Goal: Check status

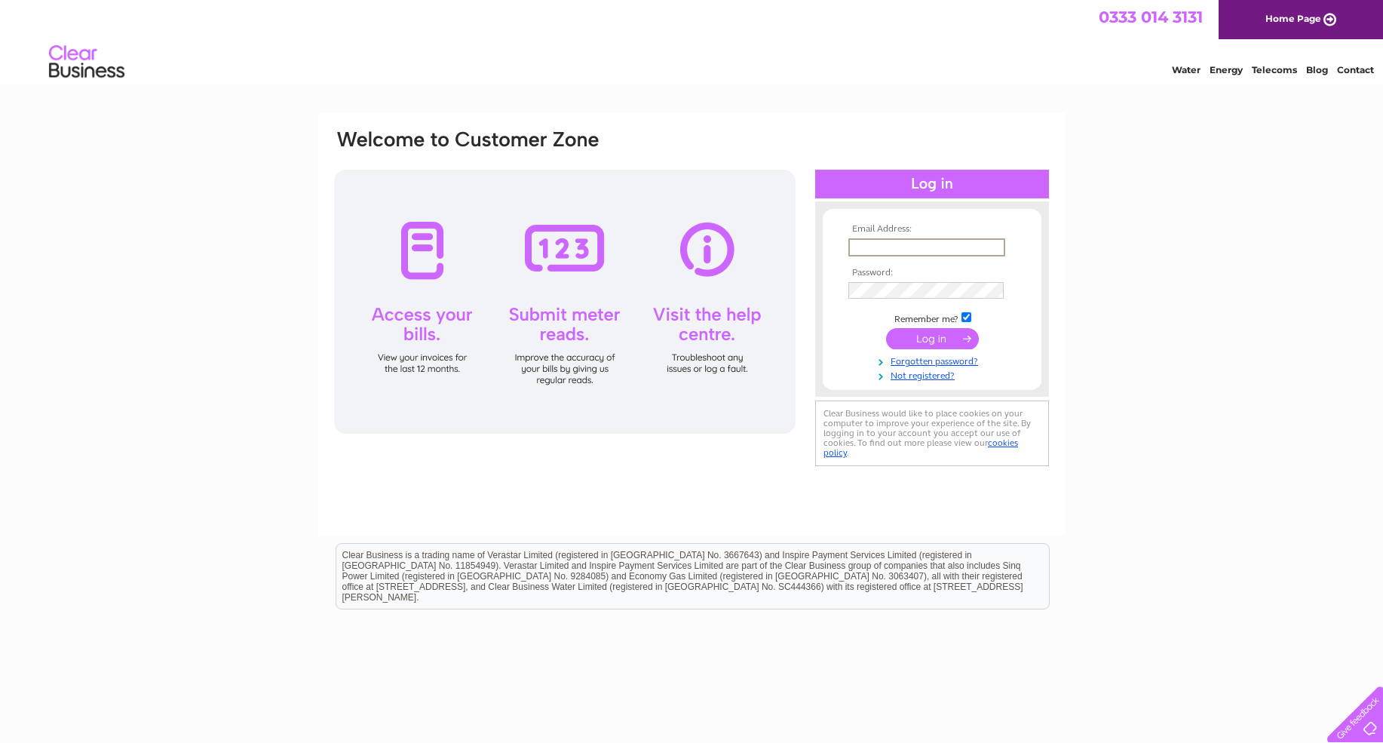
click at [875, 245] on input "text" at bounding box center [926, 247] width 157 height 18
type input "helen@midlandhydraulics.co.uk"
click at [886, 328] on input "submit" at bounding box center [932, 338] width 93 height 21
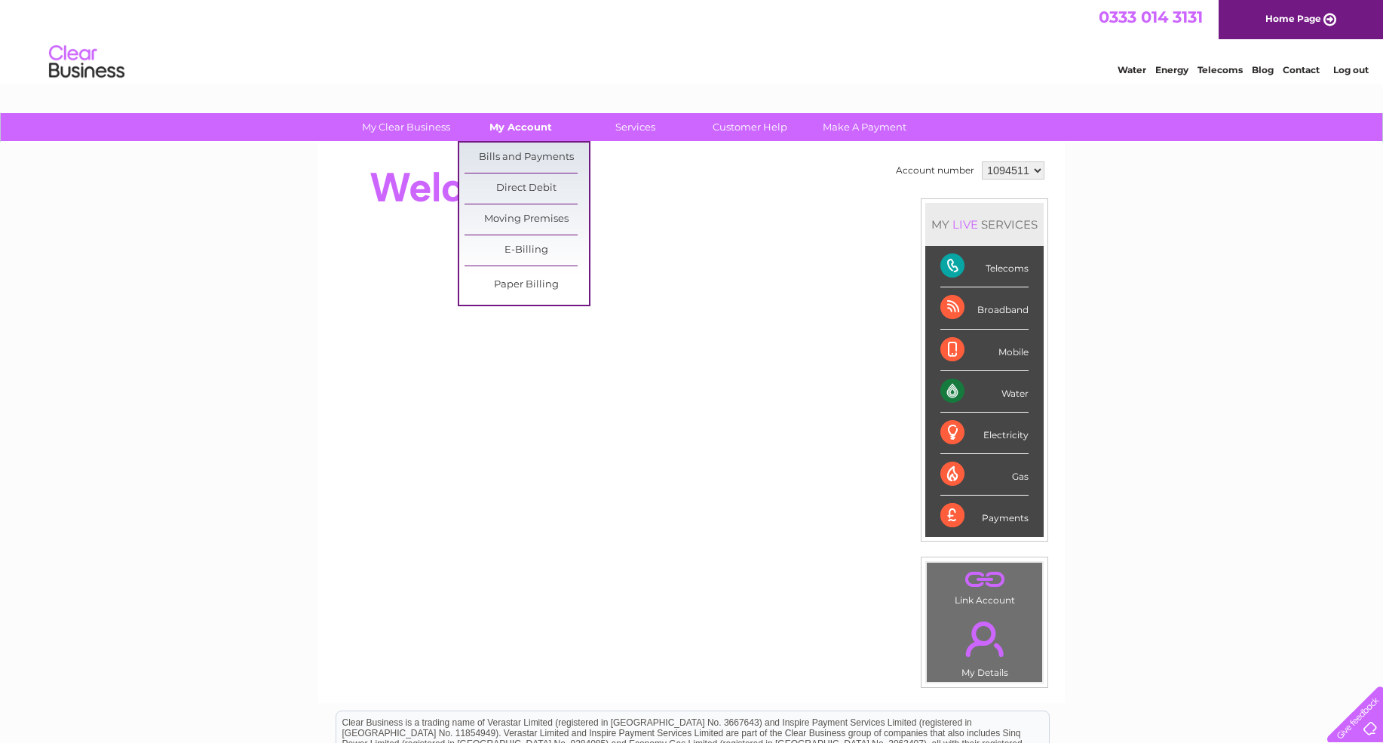
click at [498, 129] on link "My Account" at bounding box center [520, 127] width 124 height 28
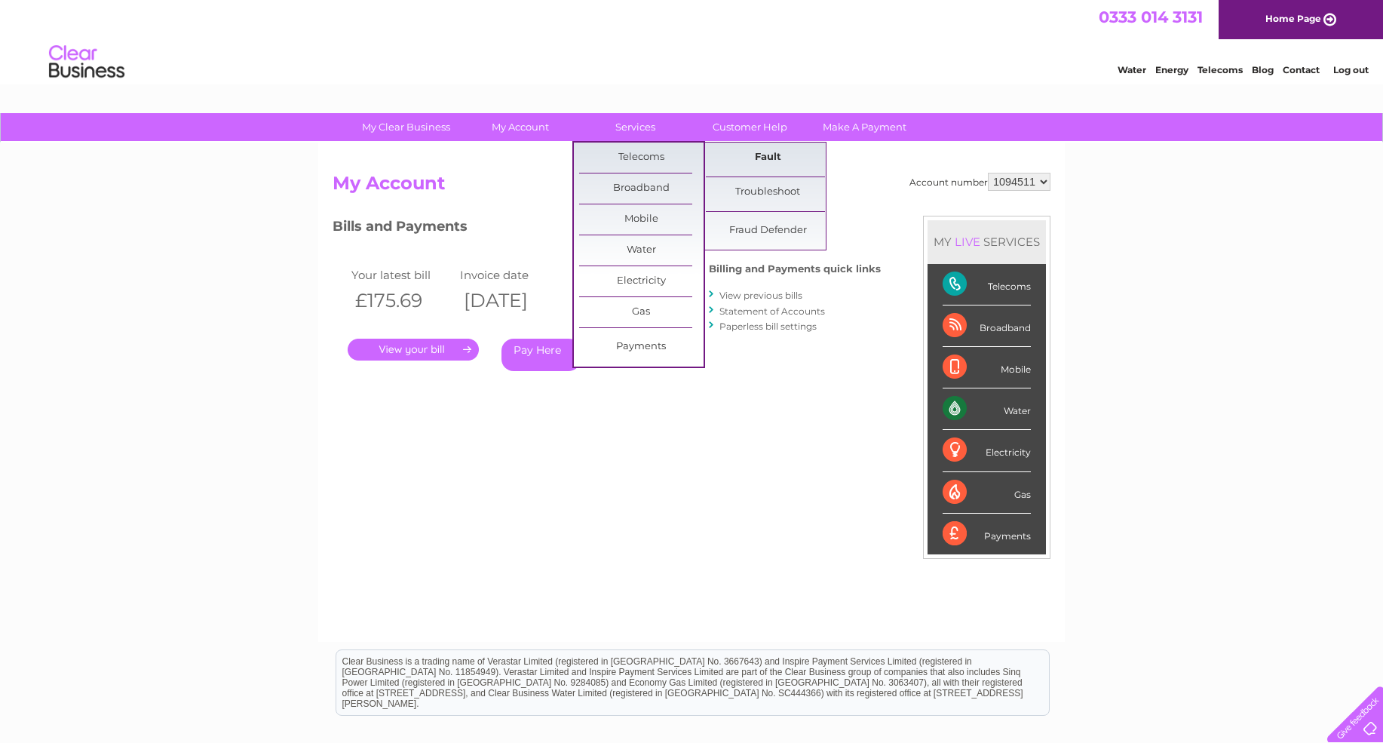
click at [762, 151] on link "Fault" at bounding box center [768, 158] width 124 height 30
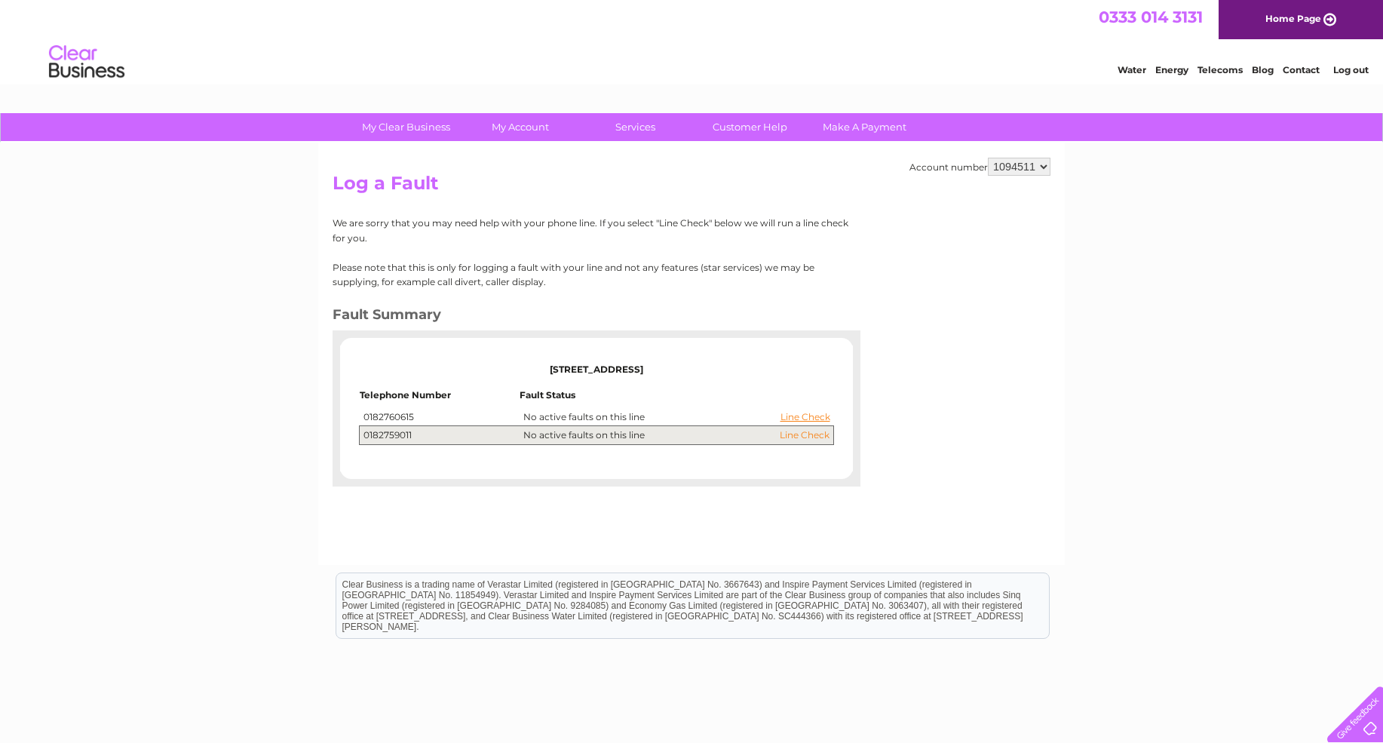
click at [796, 437] on link "Line Check" at bounding box center [805, 435] width 50 height 11
click at [796, 416] on link "Line Check" at bounding box center [805, 417] width 50 height 11
click at [814, 418] on link "Line Check" at bounding box center [805, 417] width 50 height 11
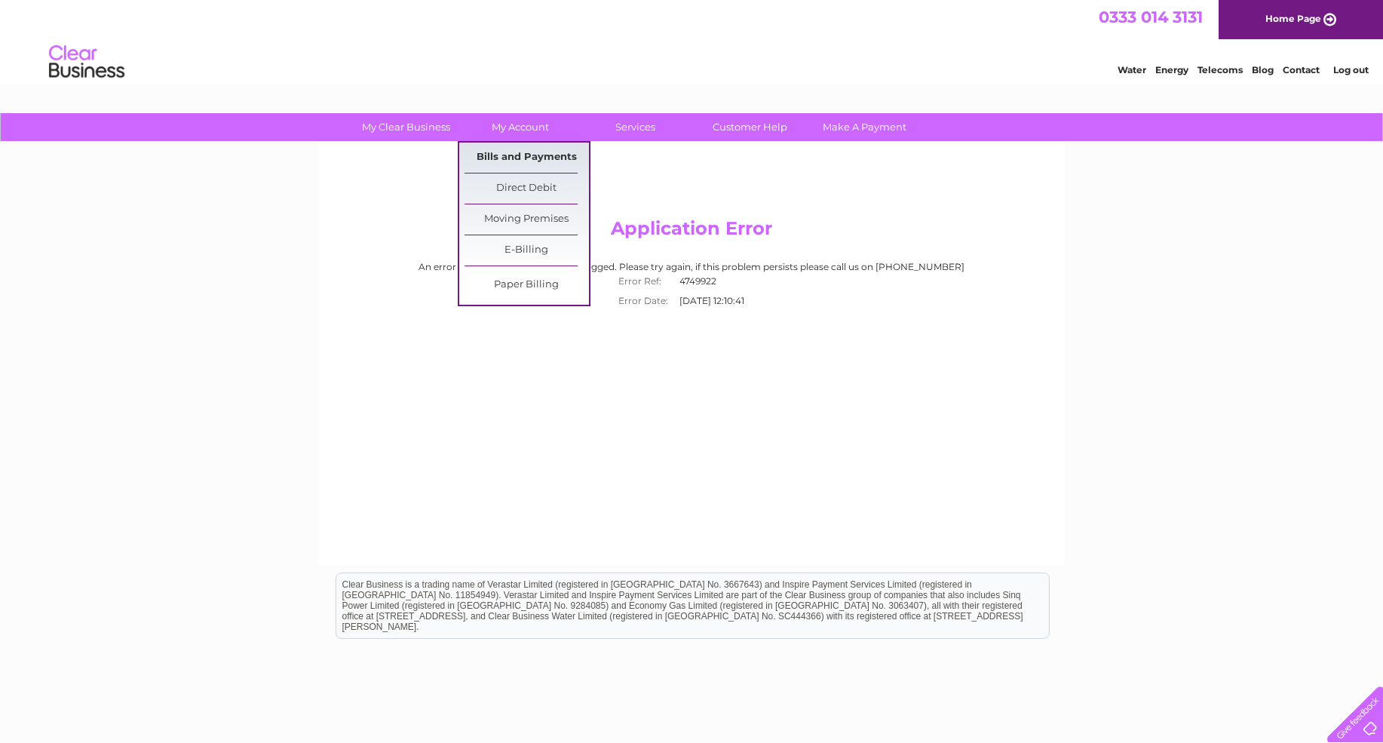
click at [521, 157] on link "Bills and Payments" at bounding box center [526, 158] width 124 height 30
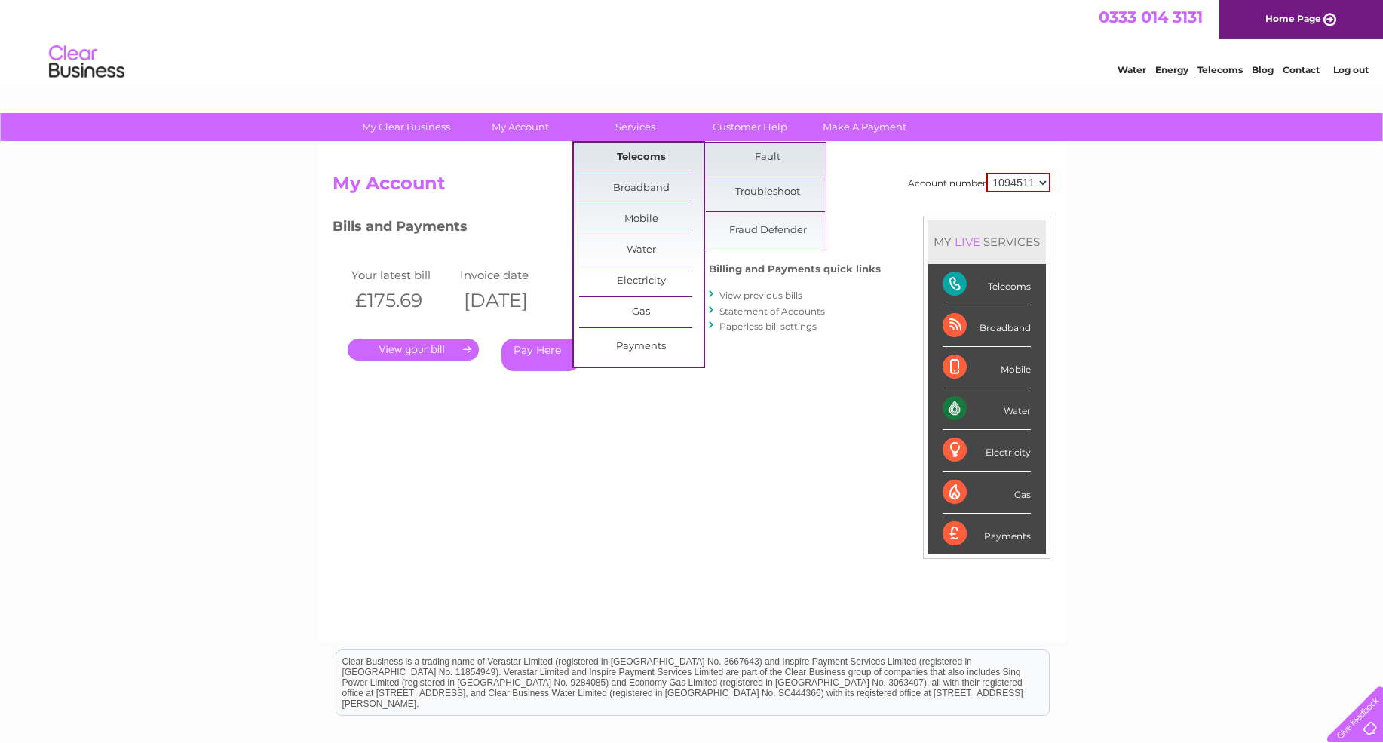
click at [660, 158] on link "Telecoms" at bounding box center [641, 158] width 124 height 30
click at [757, 151] on link "Fault" at bounding box center [768, 158] width 124 height 30
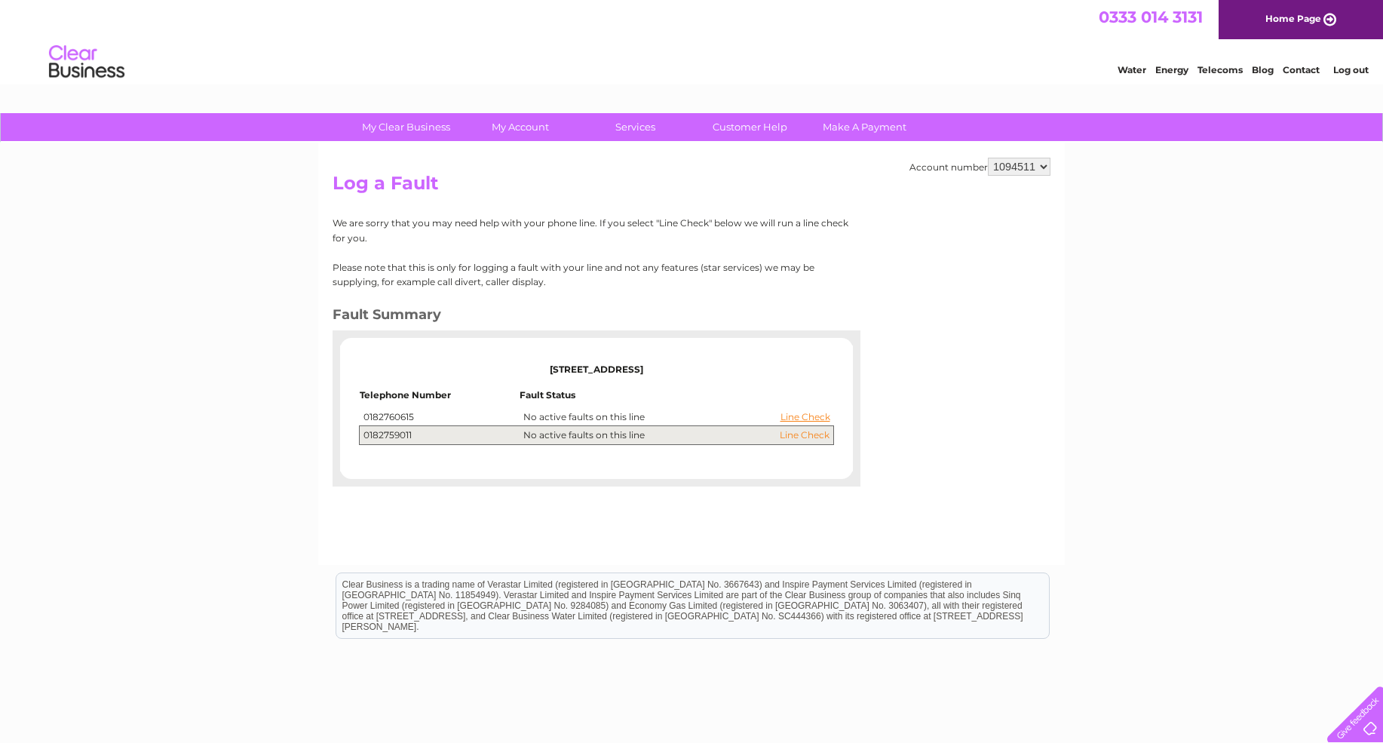
click at [799, 435] on link "Line Check" at bounding box center [805, 435] width 50 height 11
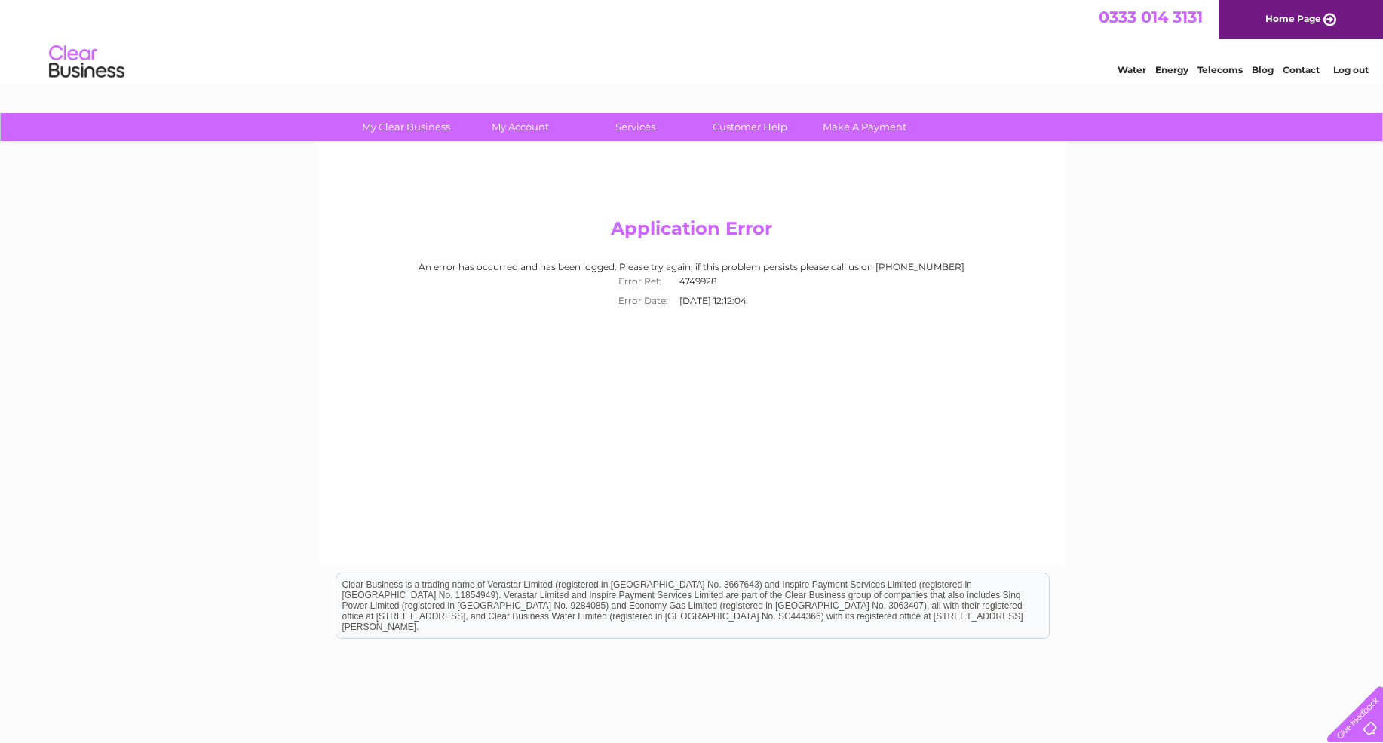
click at [1305, 76] on div "Water Energy Telecoms Blog Contact Log out" at bounding box center [1235, 63] width 296 height 31
